Goal: Task Accomplishment & Management: Use online tool/utility

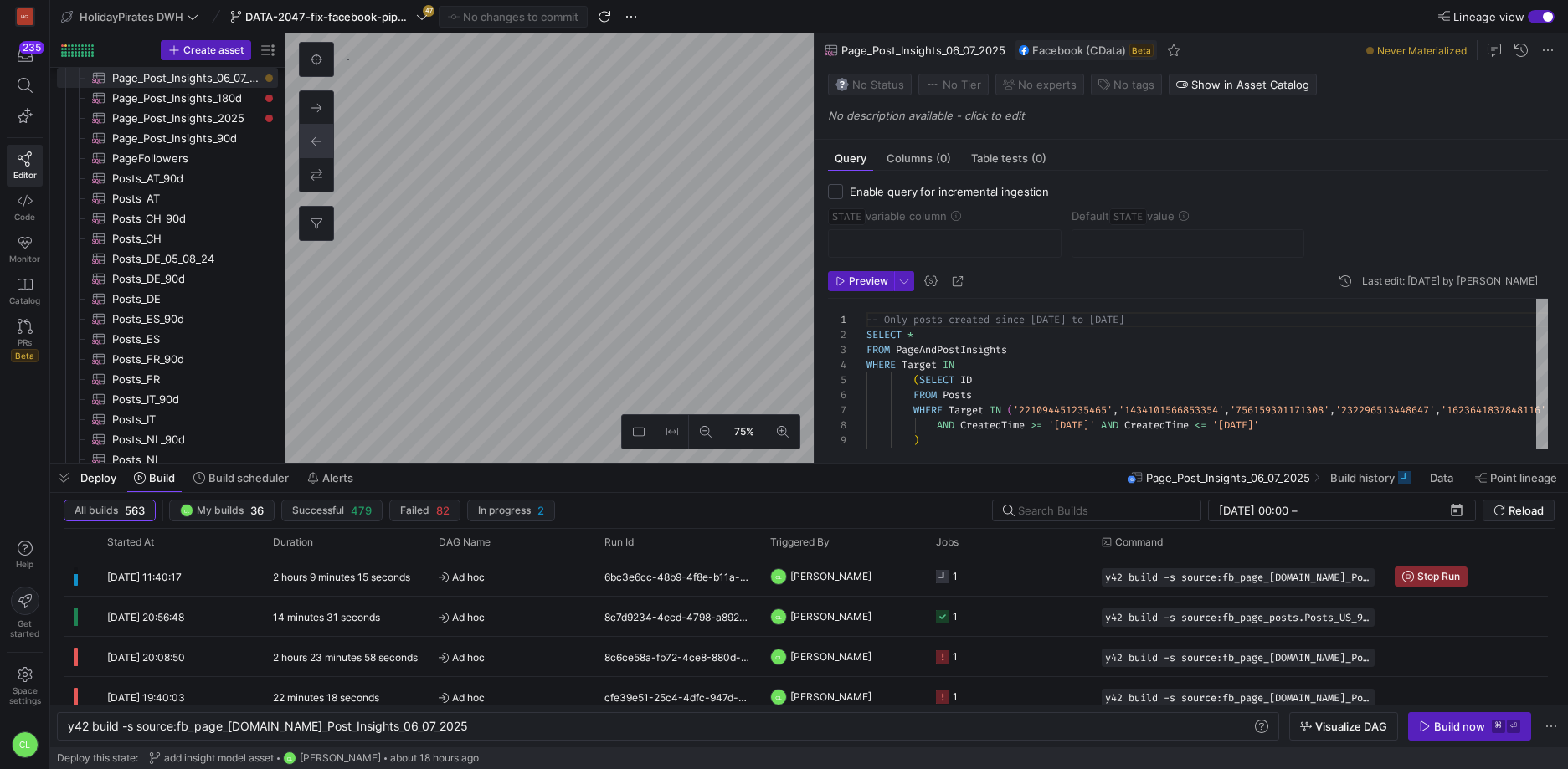
scroll to position [0, 370]
click at [527, 589] on span "Ad hoc" at bounding box center [511, 577] width 146 height 39
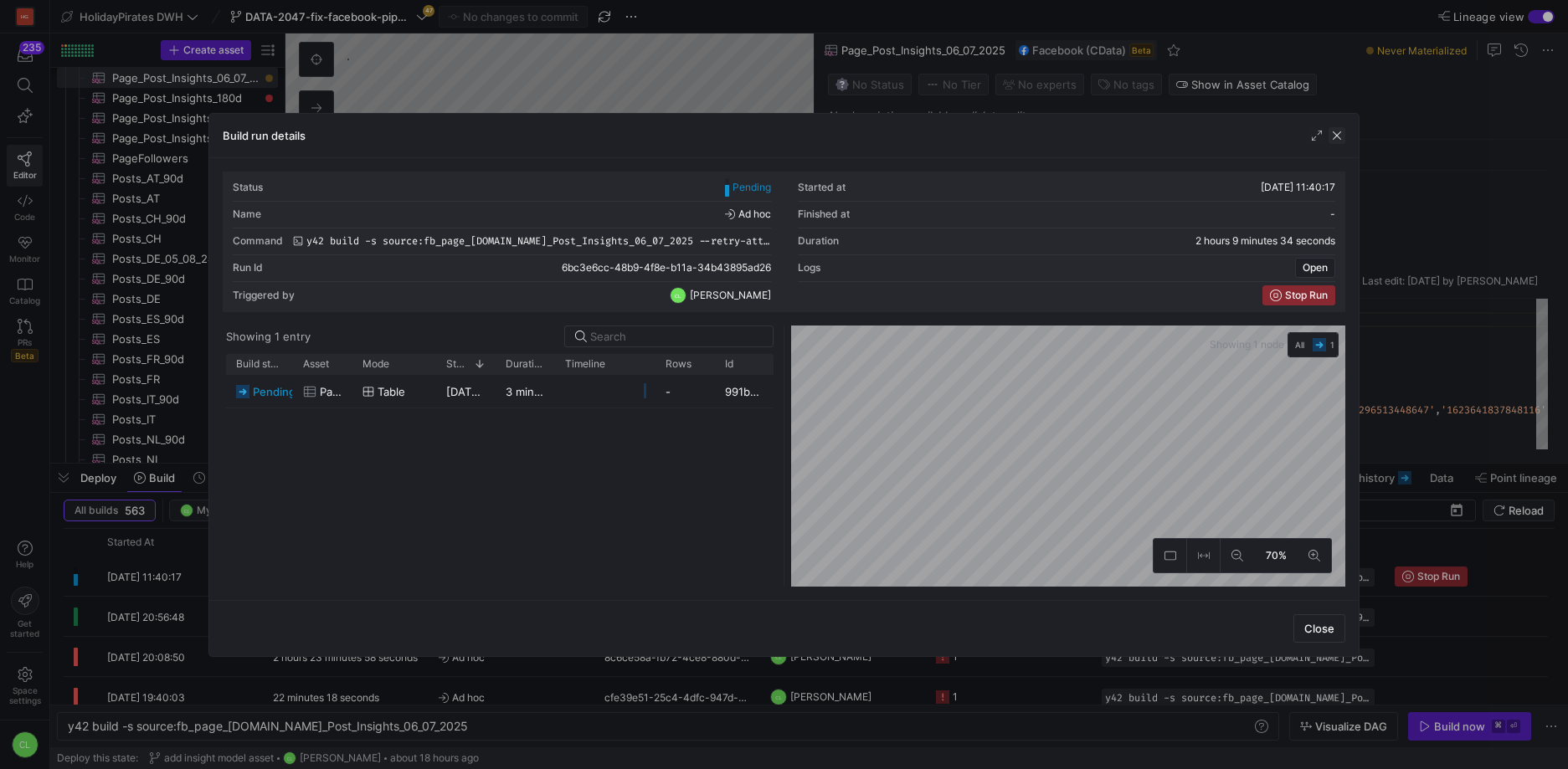
click at [1343, 134] on span "button" at bounding box center [1337, 136] width 17 height 17
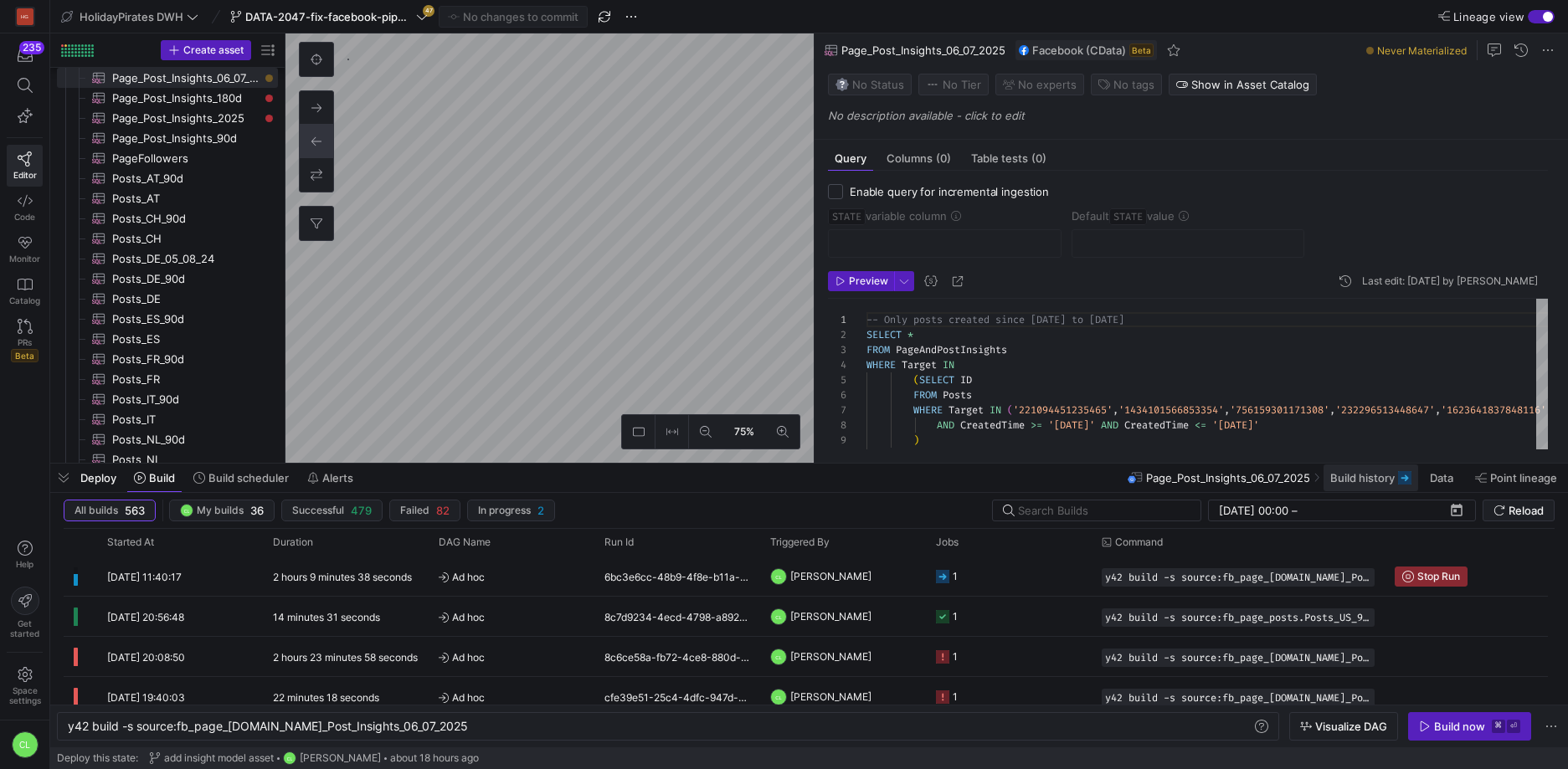
click at [1381, 486] on span at bounding box center [1370, 477] width 94 height 27
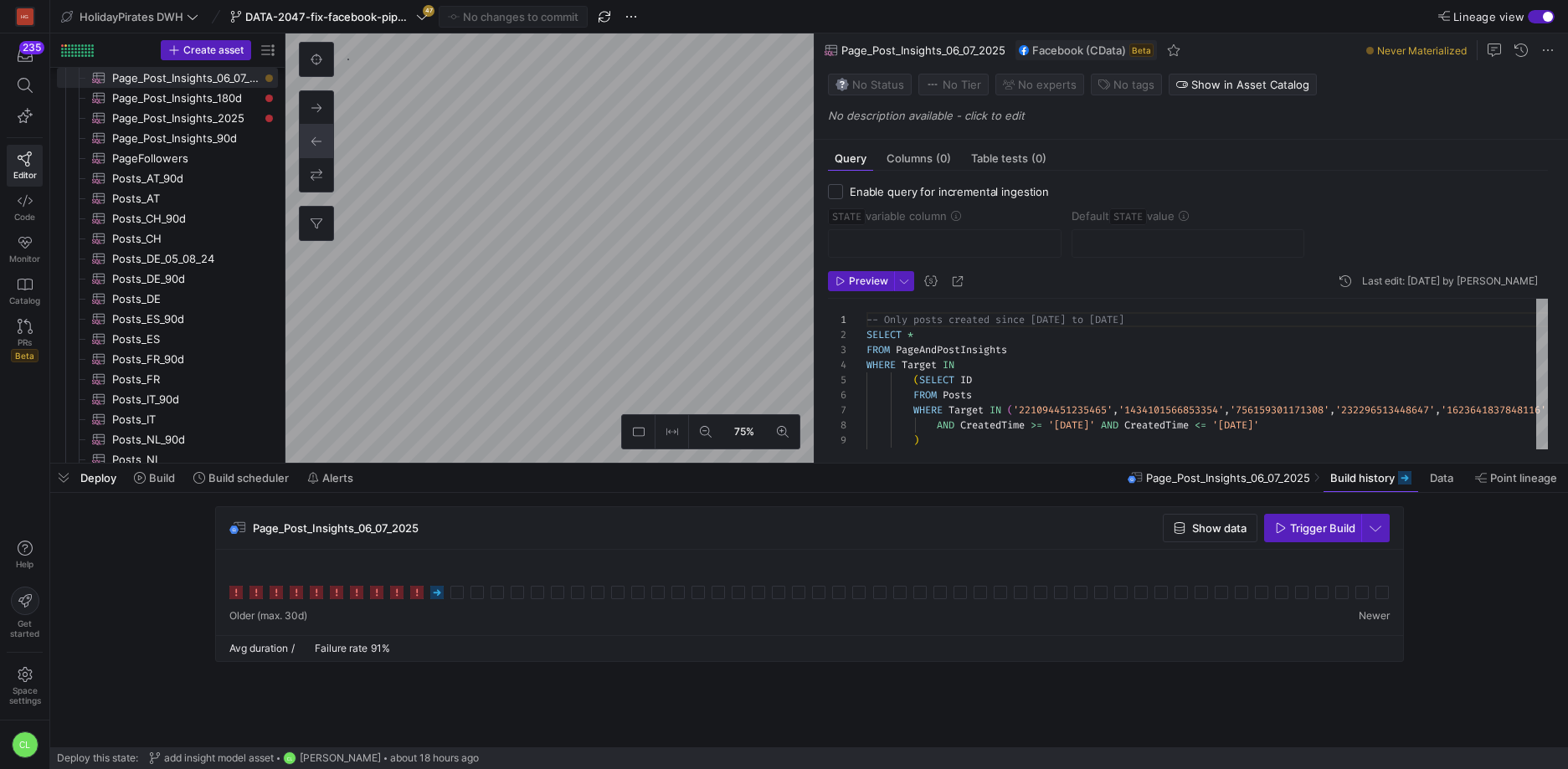
click at [425, 488] on div "Deploy Build Build scheduler Alerts Page_Post_Insights_06_07_2025 Build history…" at bounding box center [809, 477] width 1518 height 28
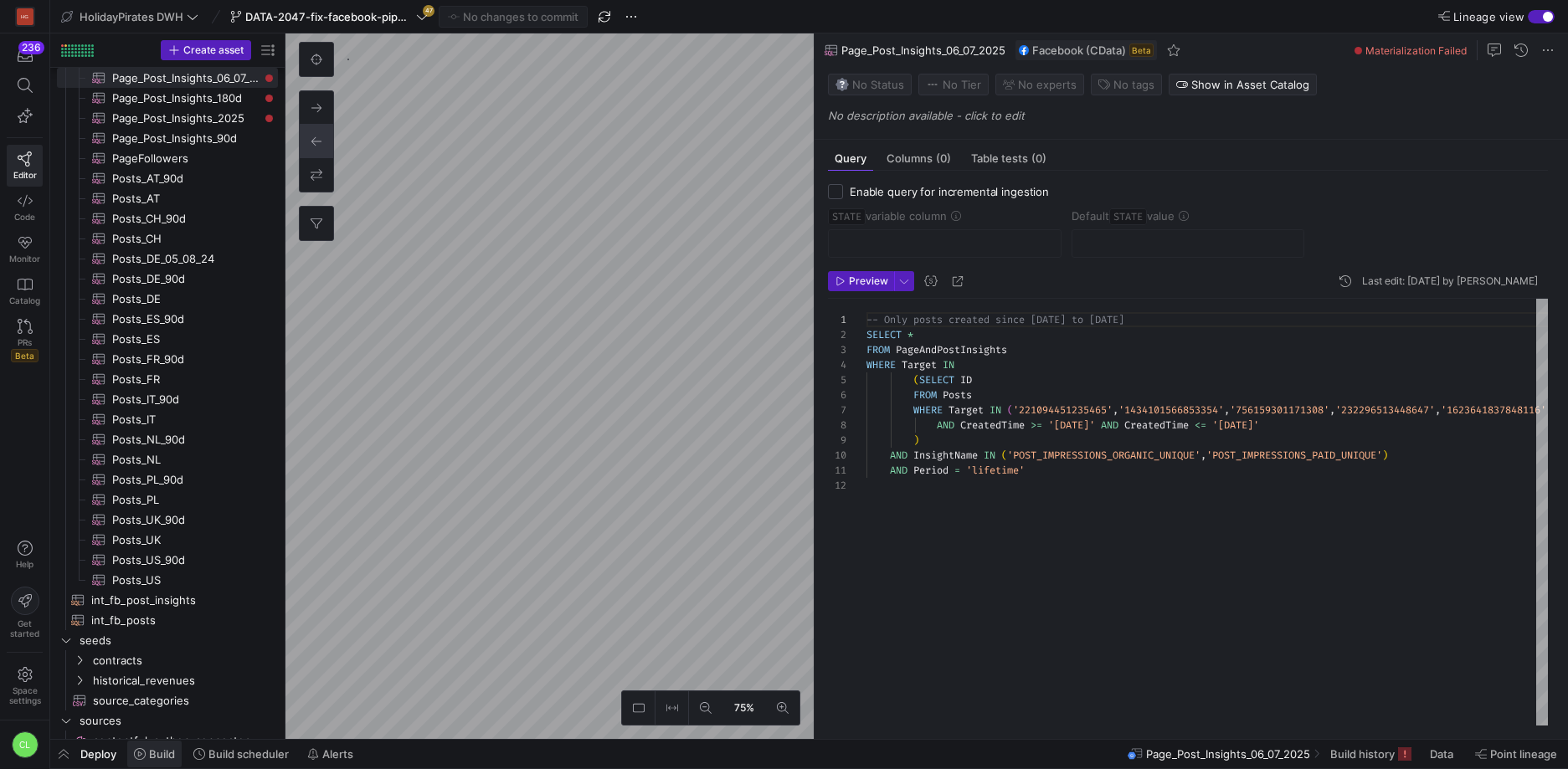
click at [161, 758] on span "Build" at bounding box center [162, 754] width 26 height 14
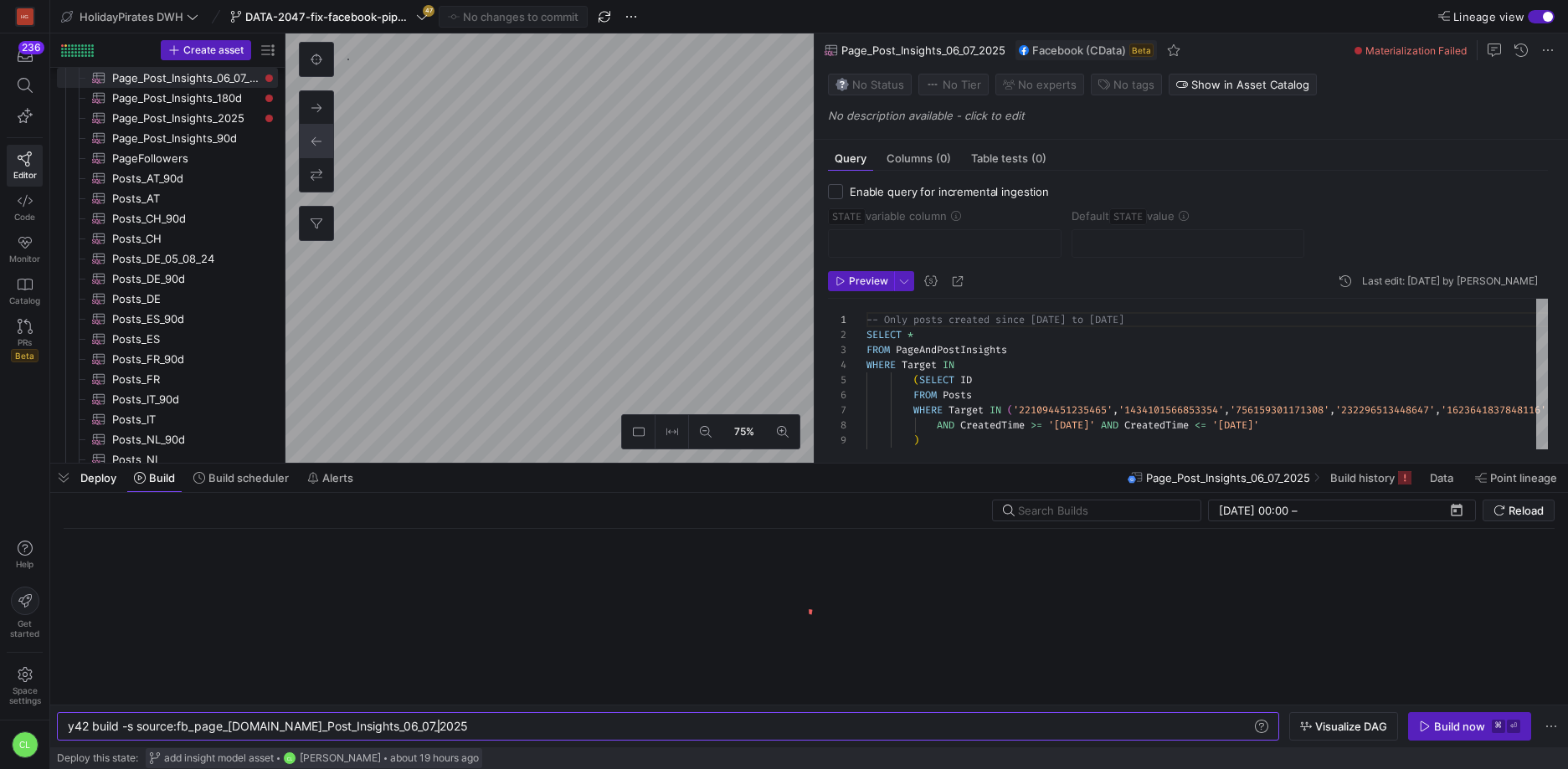
scroll to position [0, 370]
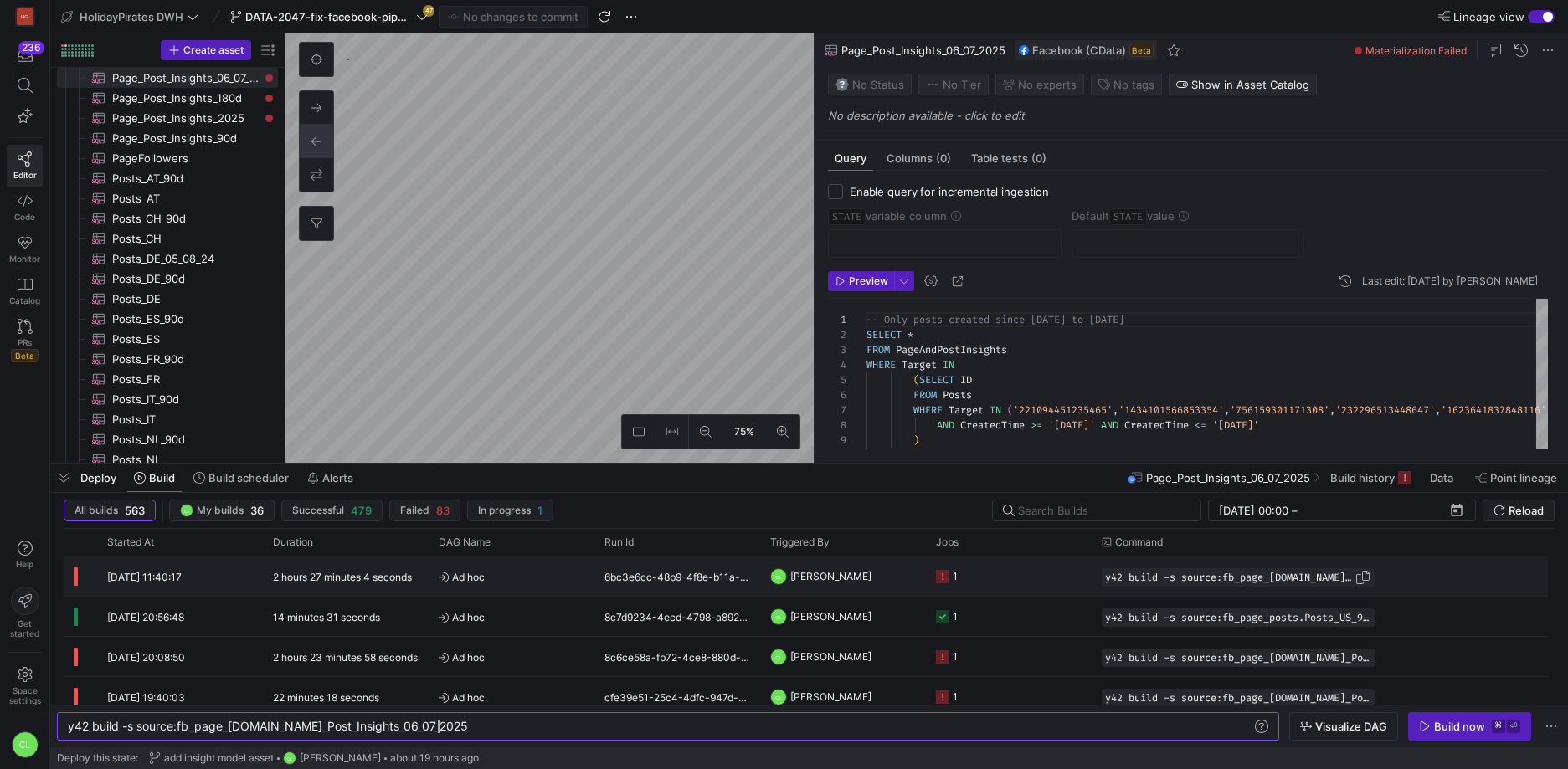
click at [1357, 580] on span "button" at bounding box center [1363, 577] width 17 height 17
click at [530, 732] on div "y42 build -s source:fb_page_[DOMAIN_NAME]_Post_Insigh ts_06_07_2025" at bounding box center [659, 726] width 1184 height 14
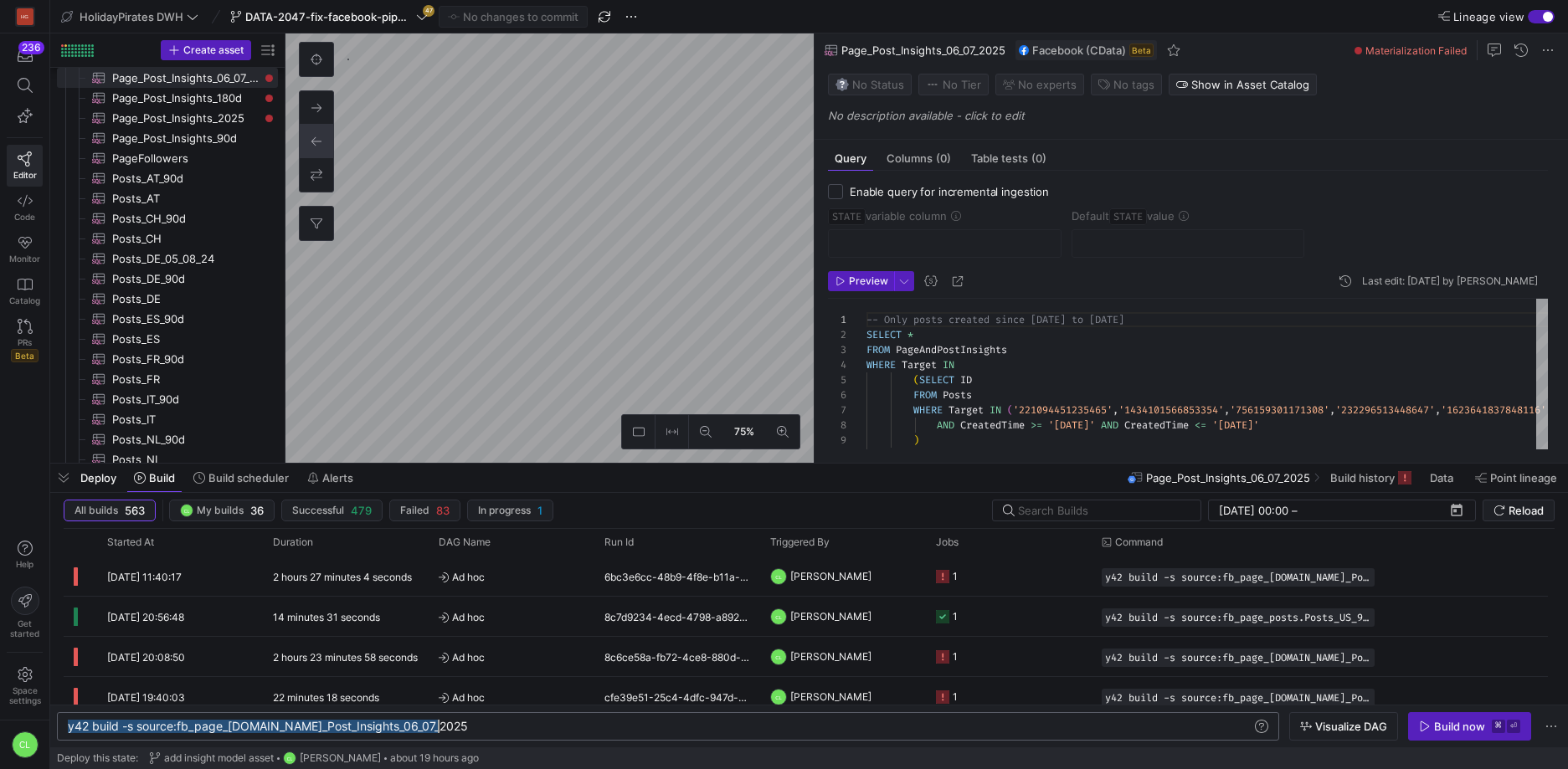
click at [530, 732] on div "y42 build -s source:fb_page_[DOMAIN_NAME]_Post_Insigh ts_06_07_2025" at bounding box center [659, 726] width 1184 height 14
type textarea "y42 build -s source:fb_page_[DOMAIN_NAME]_Post_Insights_06_07_2025 --retry-atte…"
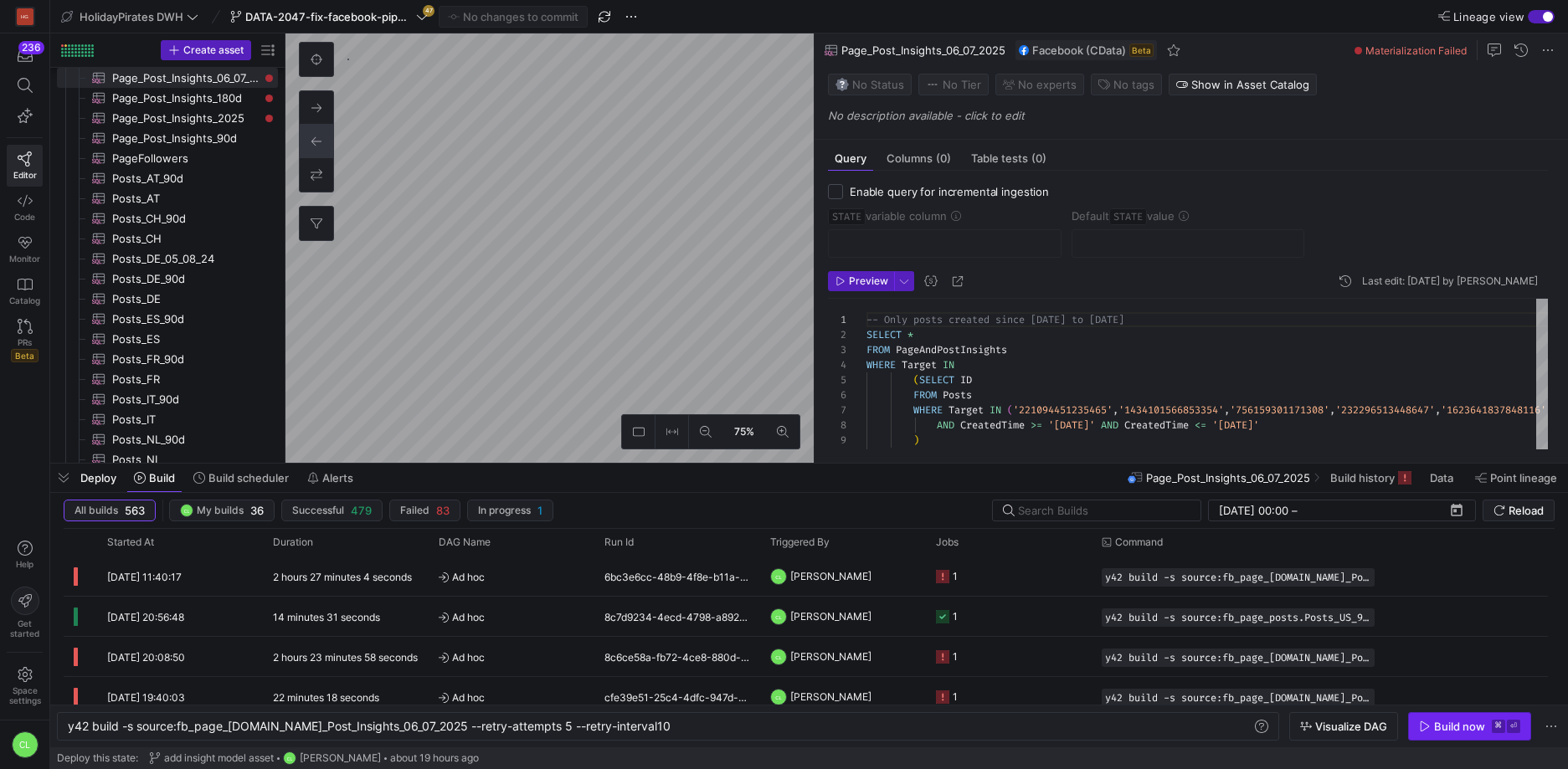
click at [1441, 719] on div "Build now" at bounding box center [1459, 726] width 51 height 14
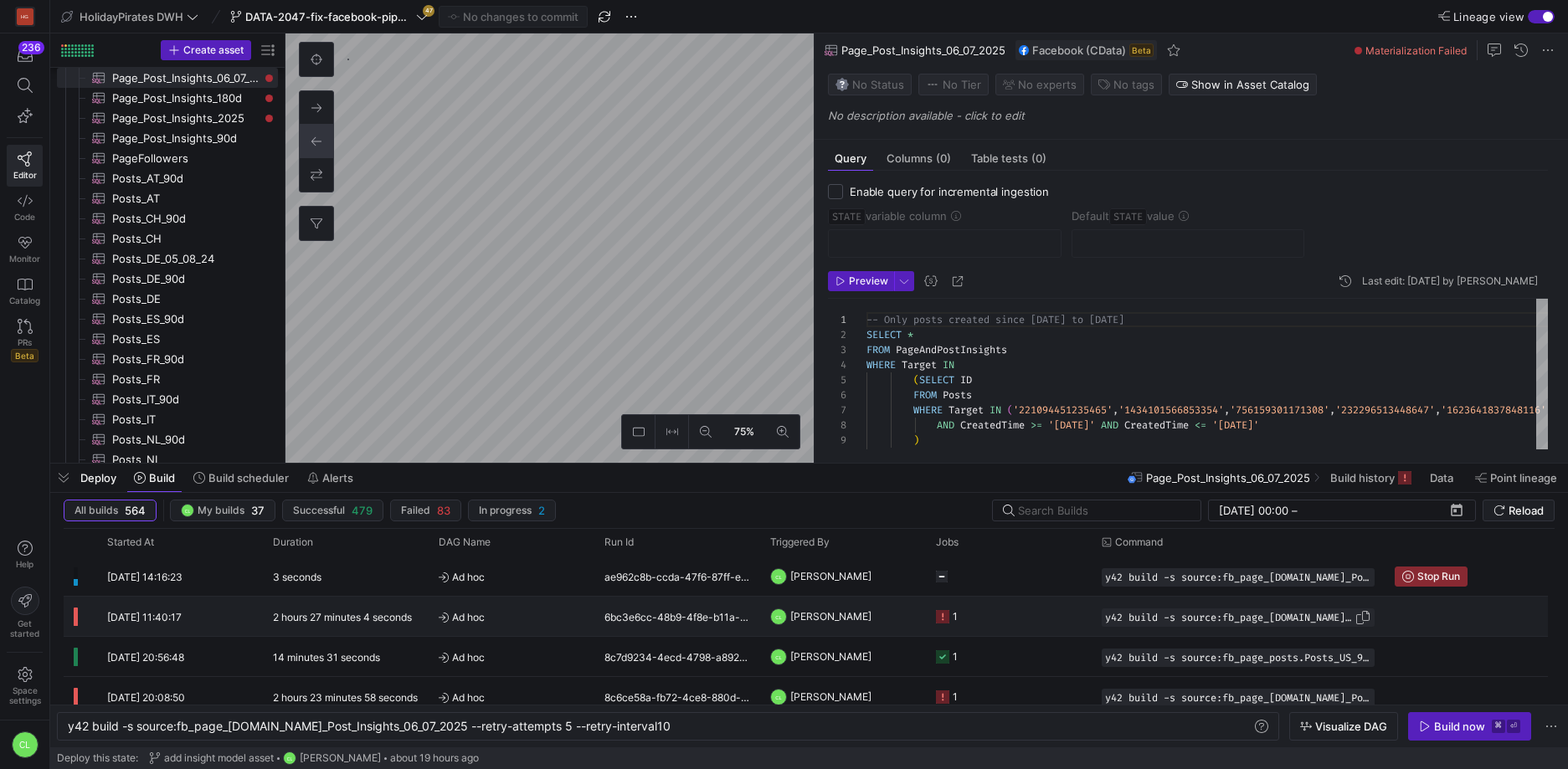
click at [1297, 623] on div "y42 build -s source:fb_page_[DOMAIN_NAME]_Post_Insights_06_07_2025 --retry-atte…" at bounding box center [1238, 618] width 273 height 19
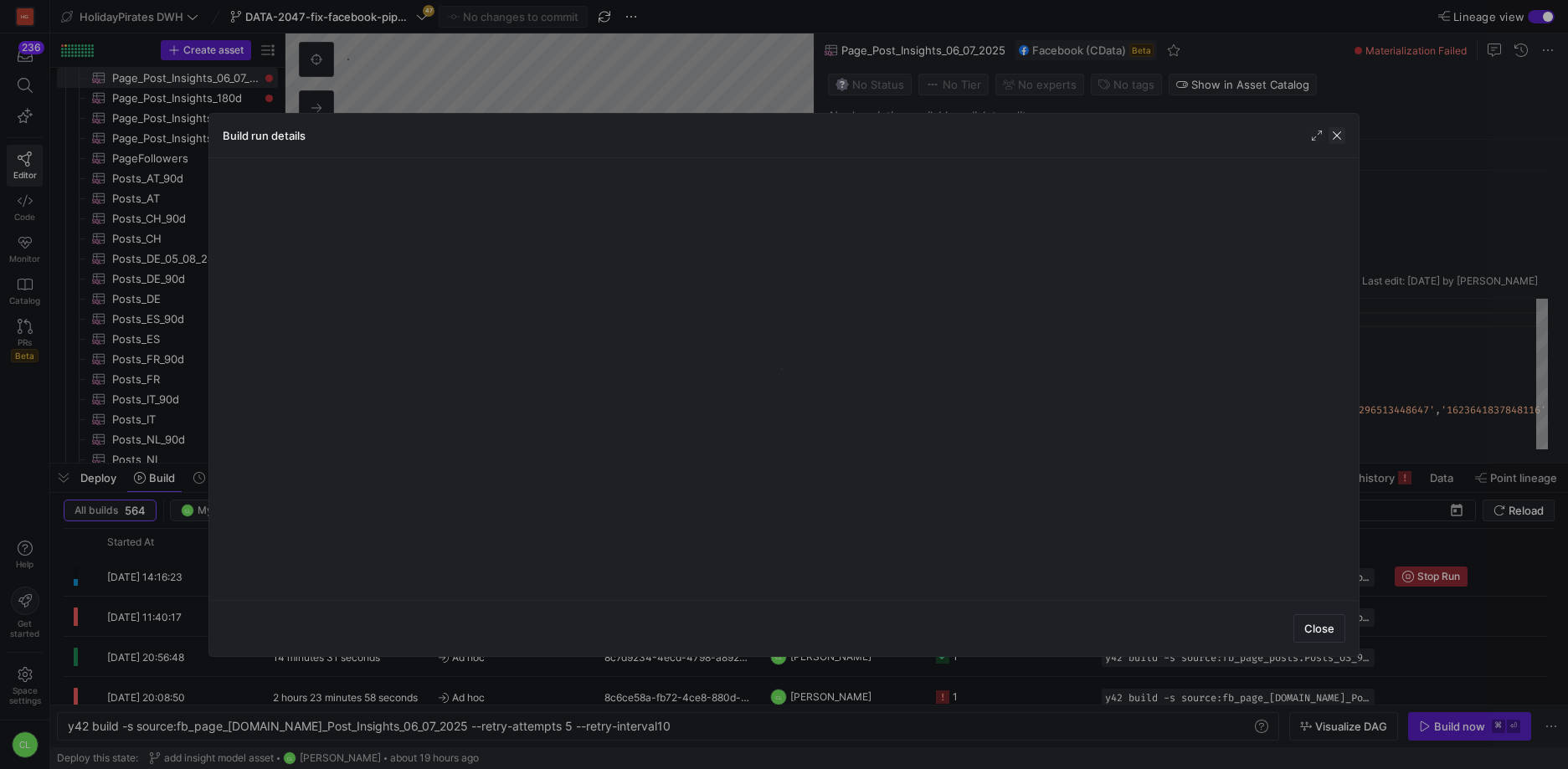
click at [1337, 133] on span "button" at bounding box center [1337, 136] width 17 height 17
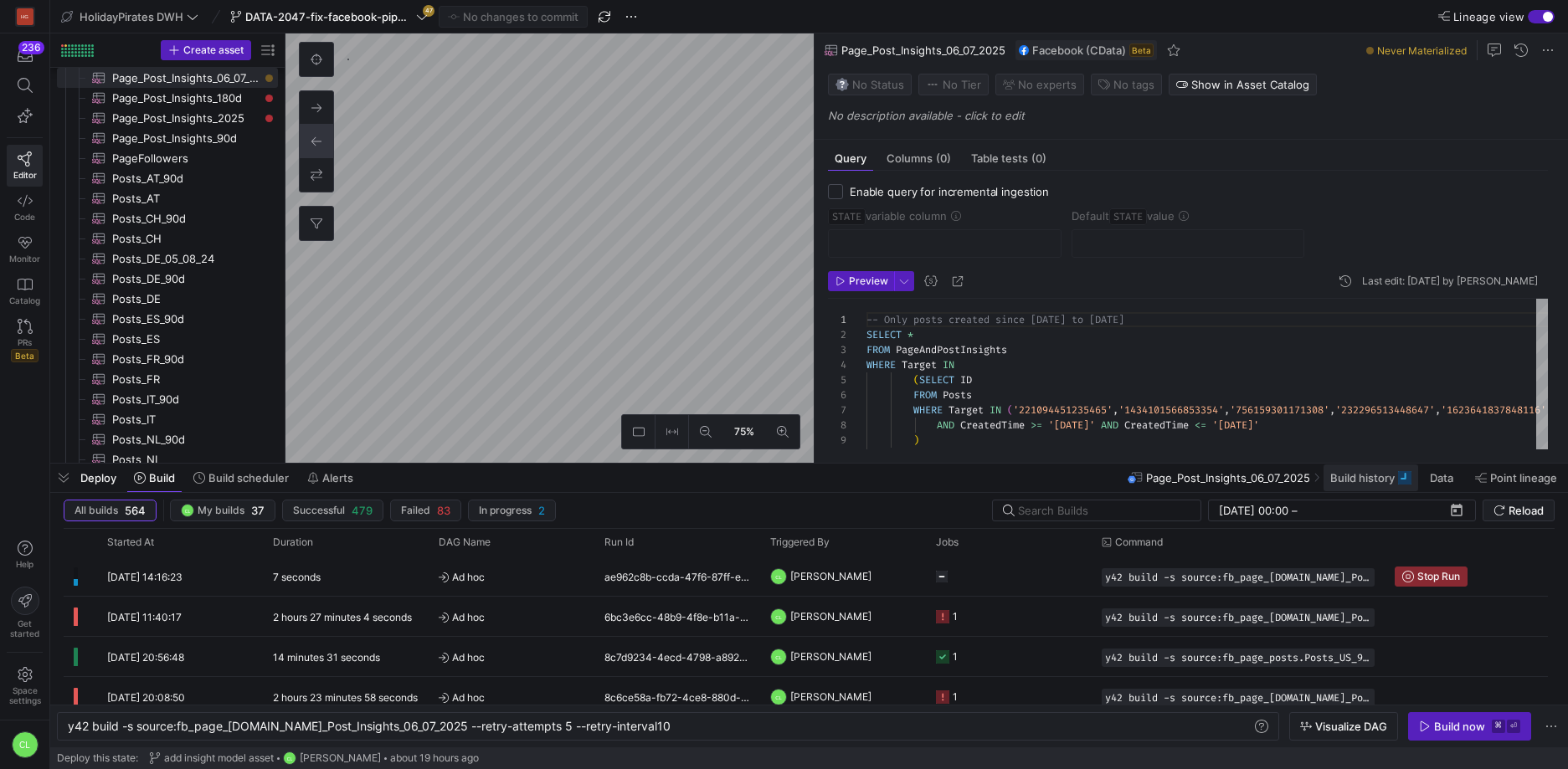
click at [1374, 485] on span at bounding box center [1370, 477] width 94 height 27
